Goal: Find specific page/section: Find specific page/section

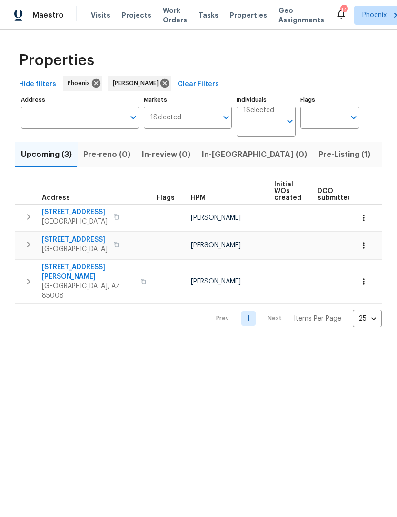
click at [318, 154] on span "Pre-Listing (1)" at bounding box center [344, 154] width 52 height 13
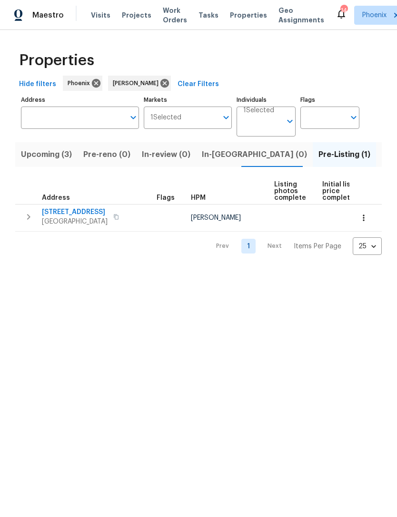
click at [62, 216] on span "1107 N Cherry" at bounding box center [75, 212] width 66 height 10
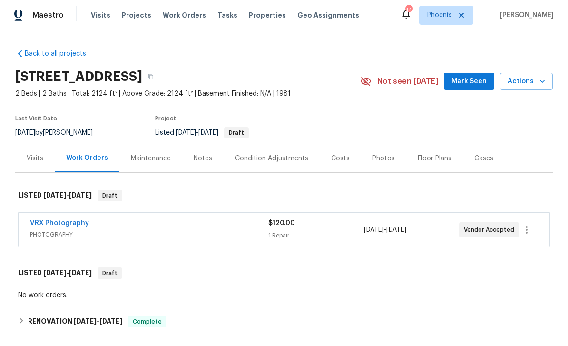
click at [383, 156] on div "Photos" at bounding box center [383, 159] width 22 height 10
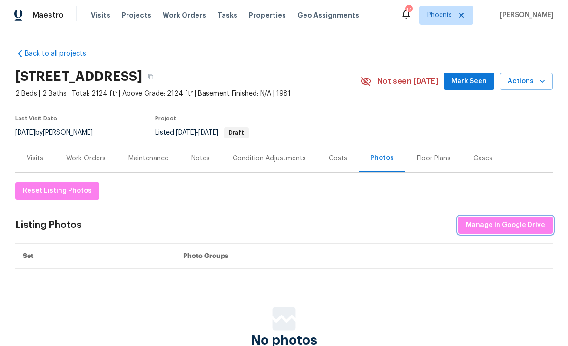
click at [396, 225] on span "Manage in Google Drive" at bounding box center [505, 225] width 79 height 12
